Goal: Check status: Check status

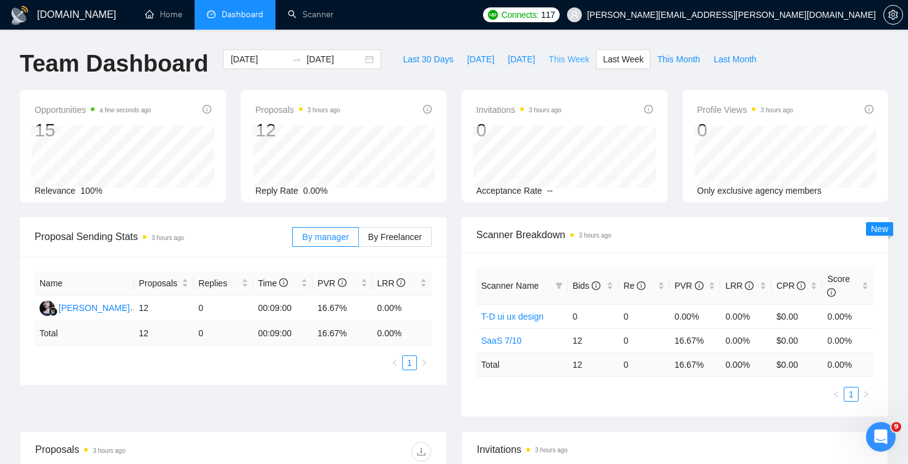
click at [556, 58] on span "This Week" at bounding box center [568, 59] width 41 height 14
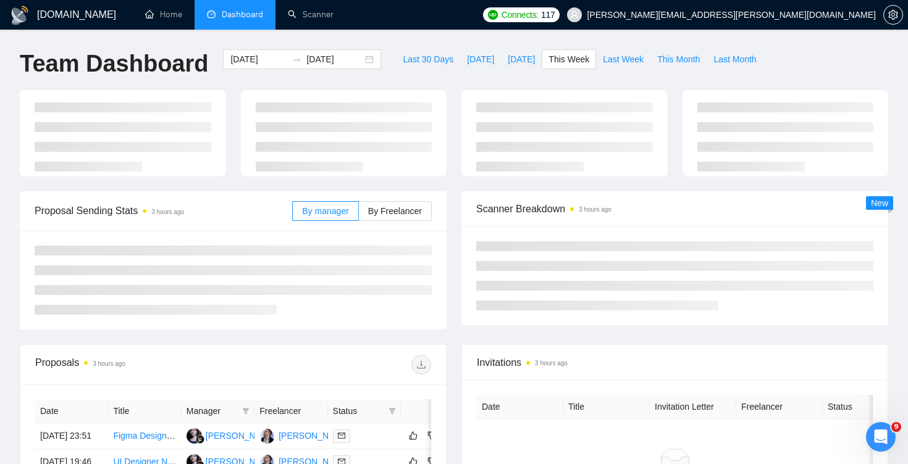
type input "[DATE]"
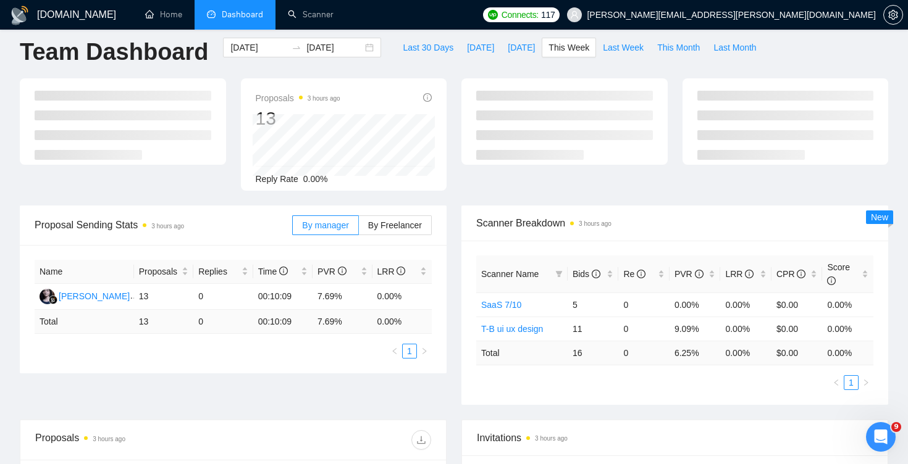
scroll to position [19, 0]
